Goal: Information Seeking & Learning: Learn about a topic

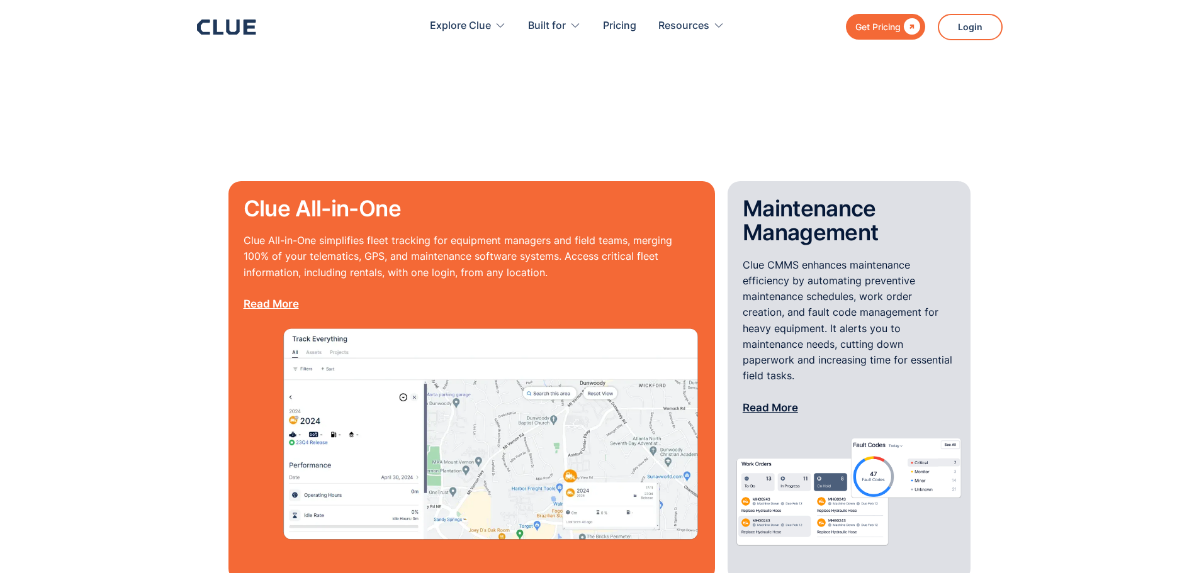
scroll to position [944, 0]
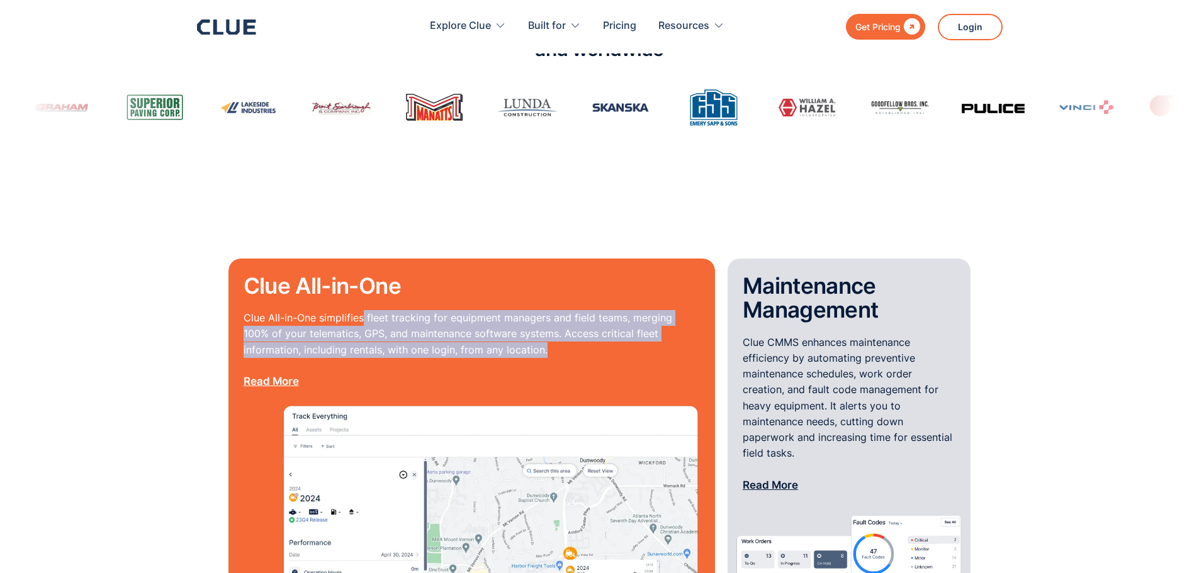
drag, startPoint x: 363, startPoint y: 294, endPoint x: 527, endPoint y: 327, distance: 167.6
click at [527, 327] on p "Clue All-in-One simplifies fleet tracking for equipment managers and field team…" at bounding box center [472, 349] width 456 height 79
click at [524, 327] on p "Clue All-in-One simplifies fleet tracking for equipment managers and field team…" at bounding box center [472, 349] width 456 height 79
drag, startPoint x: 458, startPoint y: 294, endPoint x: 556, endPoint y: 330, distance: 104.5
click at [556, 330] on p "Clue All-in-One simplifies fleet tracking for equipment managers and field team…" at bounding box center [472, 349] width 456 height 79
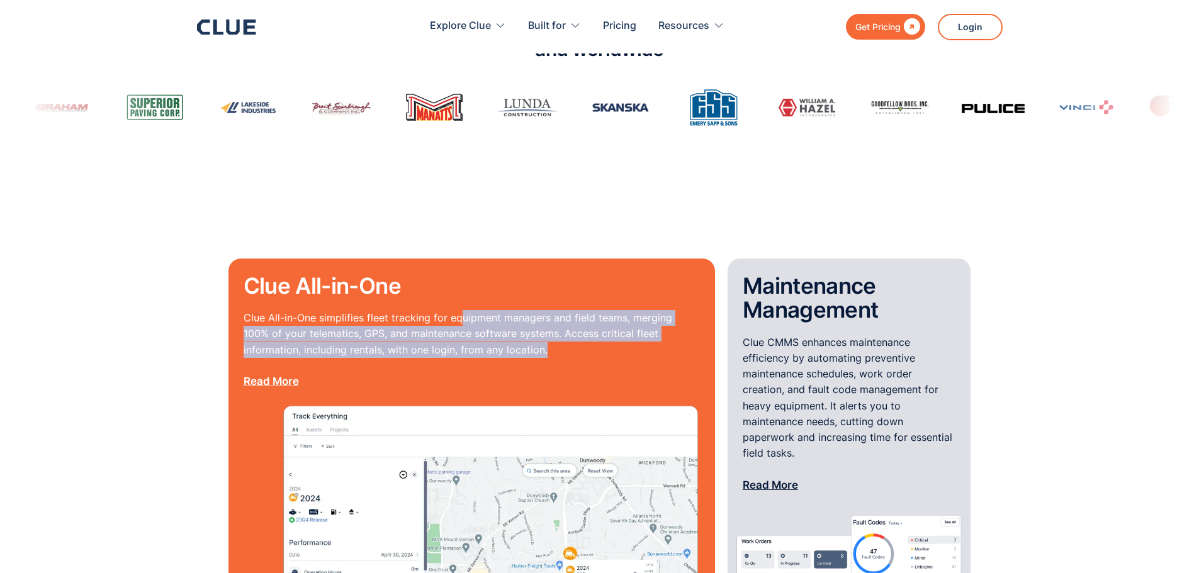
click at [556, 330] on p "Clue All-in-One simplifies fleet tracking for equipment managers and field team…" at bounding box center [472, 349] width 456 height 79
drag, startPoint x: 312, startPoint y: 308, endPoint x: 502, endPoint y: 332, distance: 191.5
click at [502, 332] on div "Clue All-in-One Clue All-in-One simplifies fleet tracking for equipment manager…" at bounding box center [471, 459] width 486 height 400
click at [503, 330] on p "Clue All-in-One simplifies fleet tracking for equipment managers and field team…" at bounding box center [472, 349] width 456 height 79
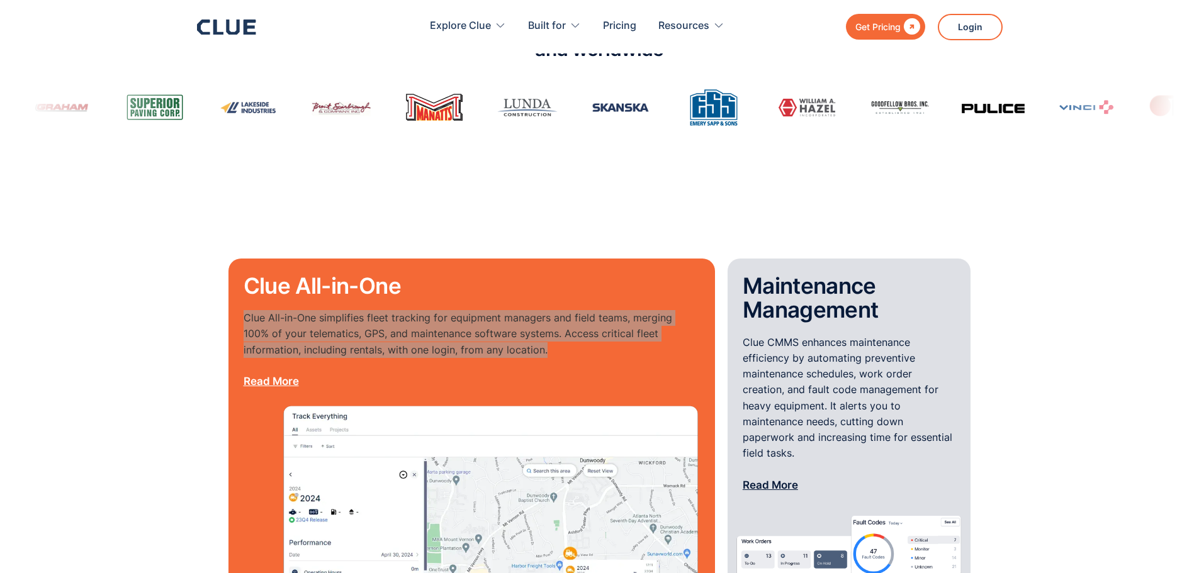
scroll to position [1049, 0]
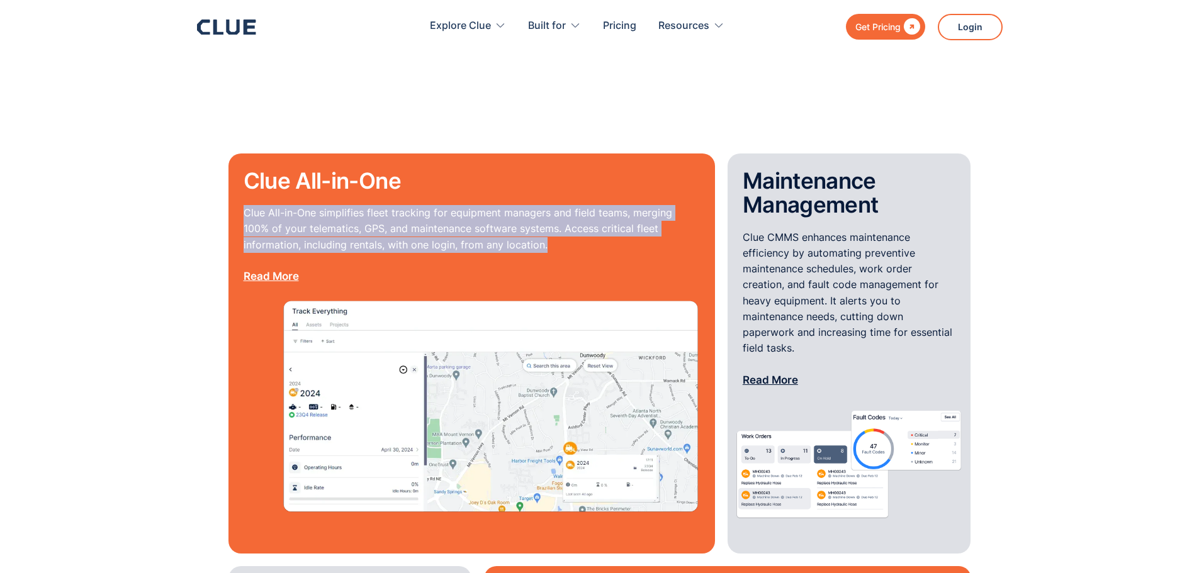
click at [593, 230] on p "Clue All-in-One simplifies fleet tracking for equipment managers and field team…" at bounding box center [472, 244] width 456 height 79
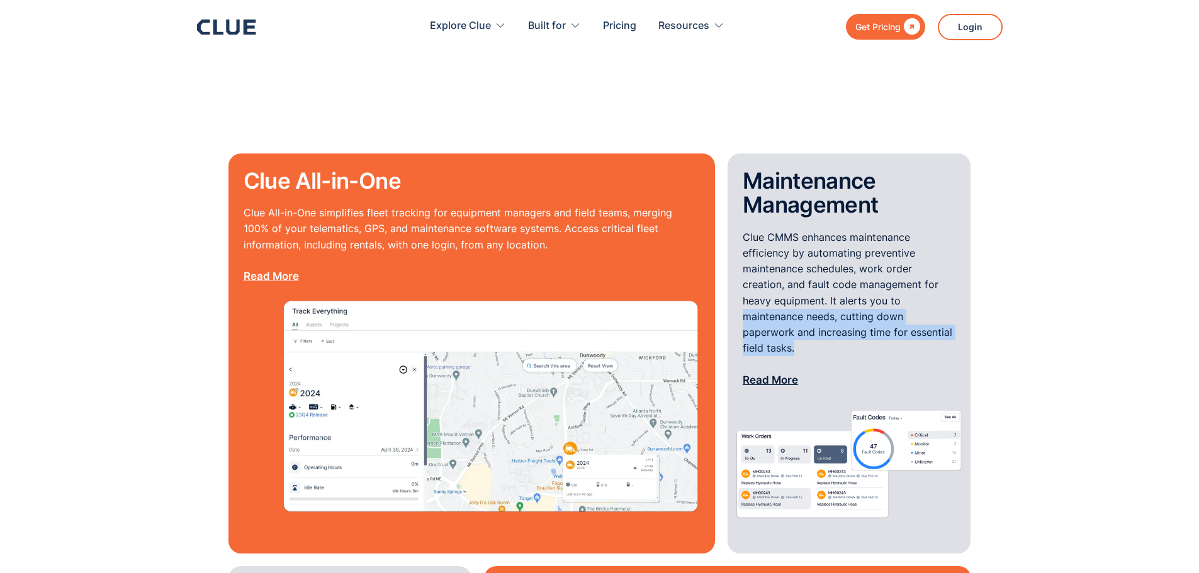
drag, startPoint x: 744, startPoint y: 295, endPoint x: 851, endPoint y: 330, distance: 112.4
click at [851, 330] on p "Clue CMMS enhances maintenance efficiency by automating preventive maintenance …" at bounding box center [849, 309] width 213 height 159
drag, startPoint x: 845, startPoint y: 330, endPoint x: 525, endPoint y: 299, distance: 321.2
click at [844, 330] on p "Clue CMMS enhances maintenance efficiency by automating preventive maintenance …" at bounding box center [849, 309] width 213 height 159
drag, startPoint x: 474, startPoint y: 225, endPoint x: 480, endPoint y: 221, distance: 7.3
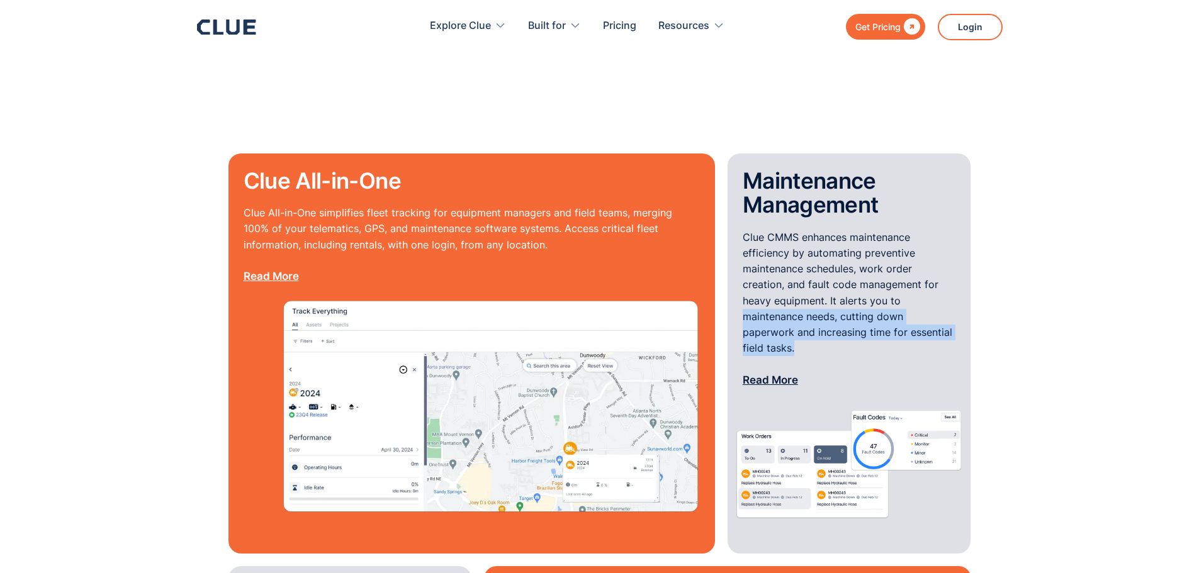
click at [474, 225] on p "Clue All-in-One simplifies fleet tracking for equipment managers and field team…" at bounding box center [472, 244] width 456 height 79
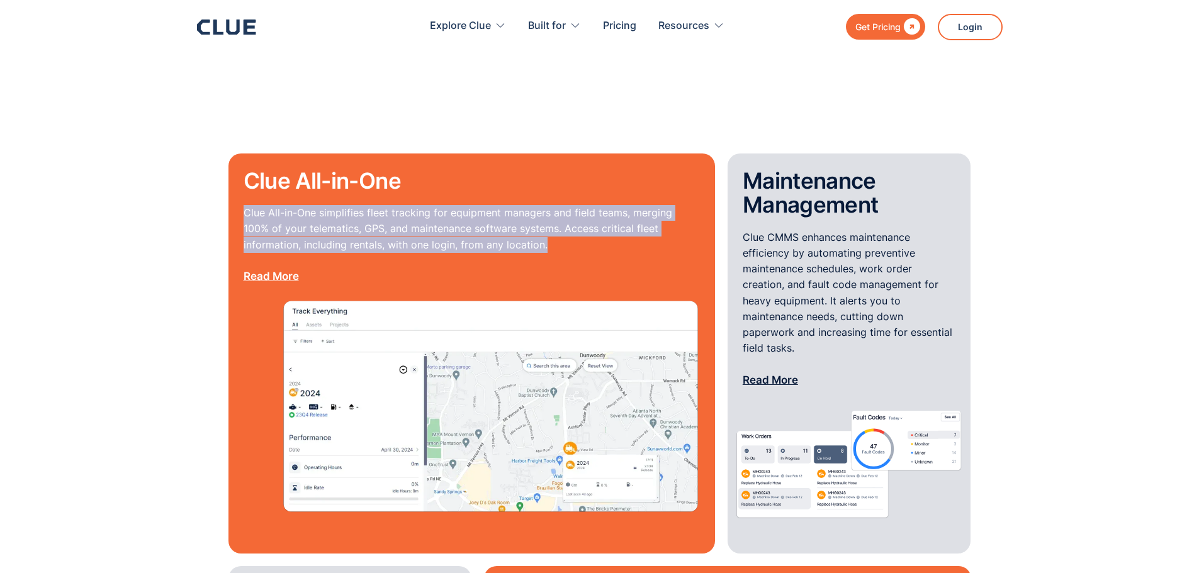
drag, startPoint x: 619, startPoint y: 219, endPoint x: 247, endPoint y: 181, distance: 374.5
click at [247, 181] on div "Clue All-in-One Clue All-in-One simplifies fleet tracking for equipment manager…" at bounding box center [472, 233] width 456 height 129
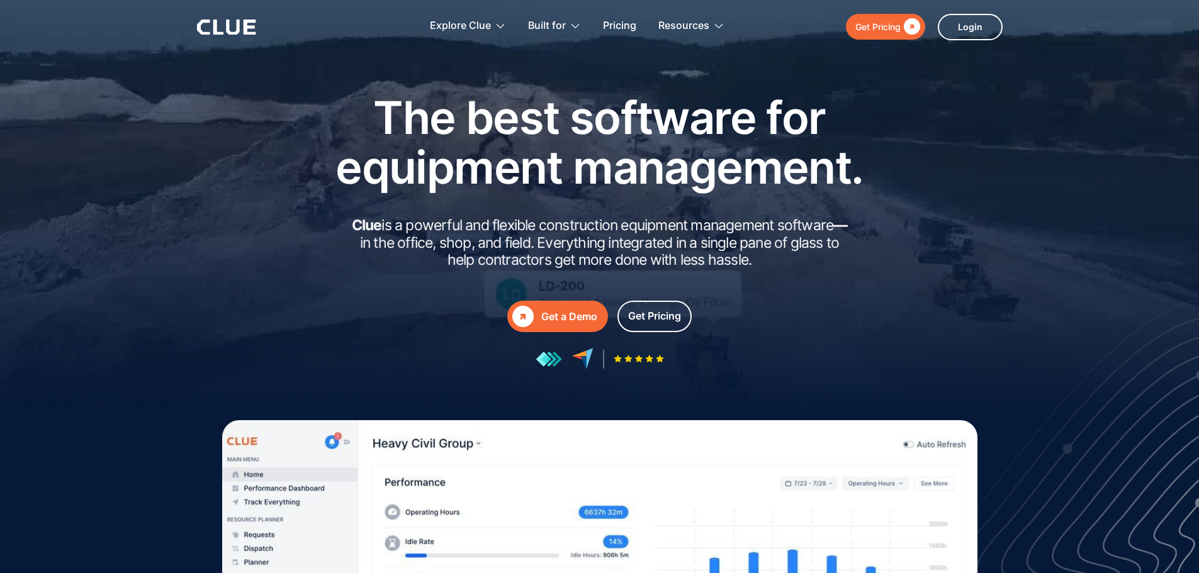
scroll to position [0, 0]
